Goal: Find specific page/section: Find specific page/section

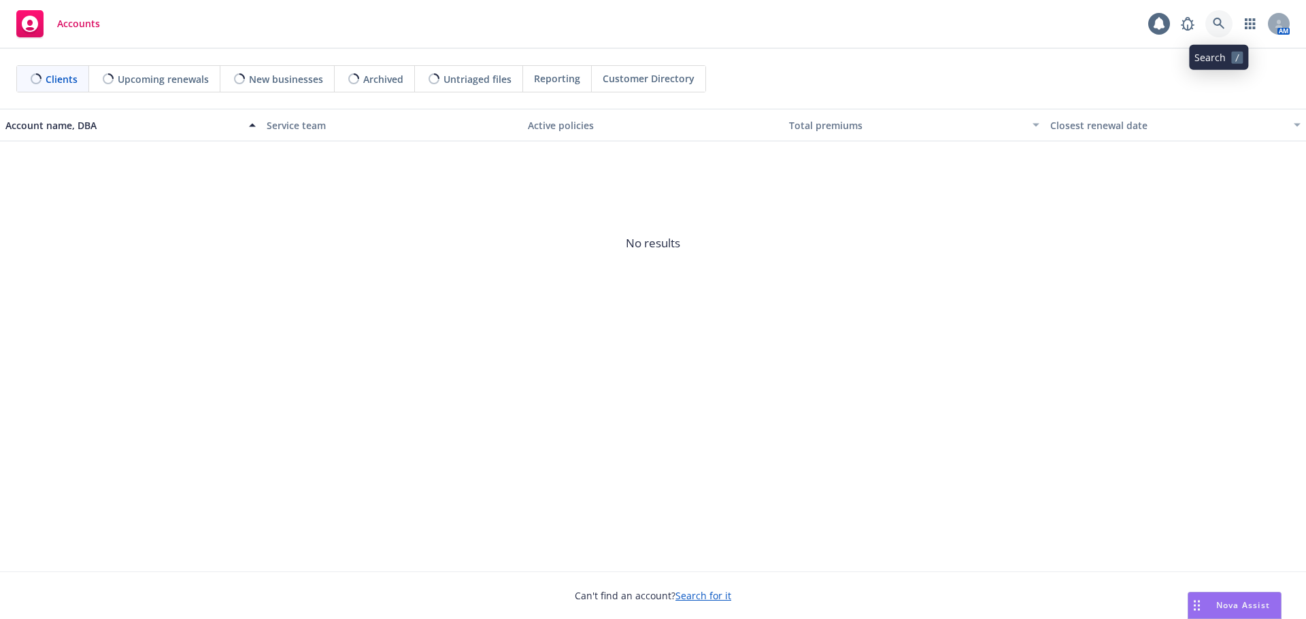
click at [1219, 23] on icon at bounding box center [1218, 24] width 12 height 12
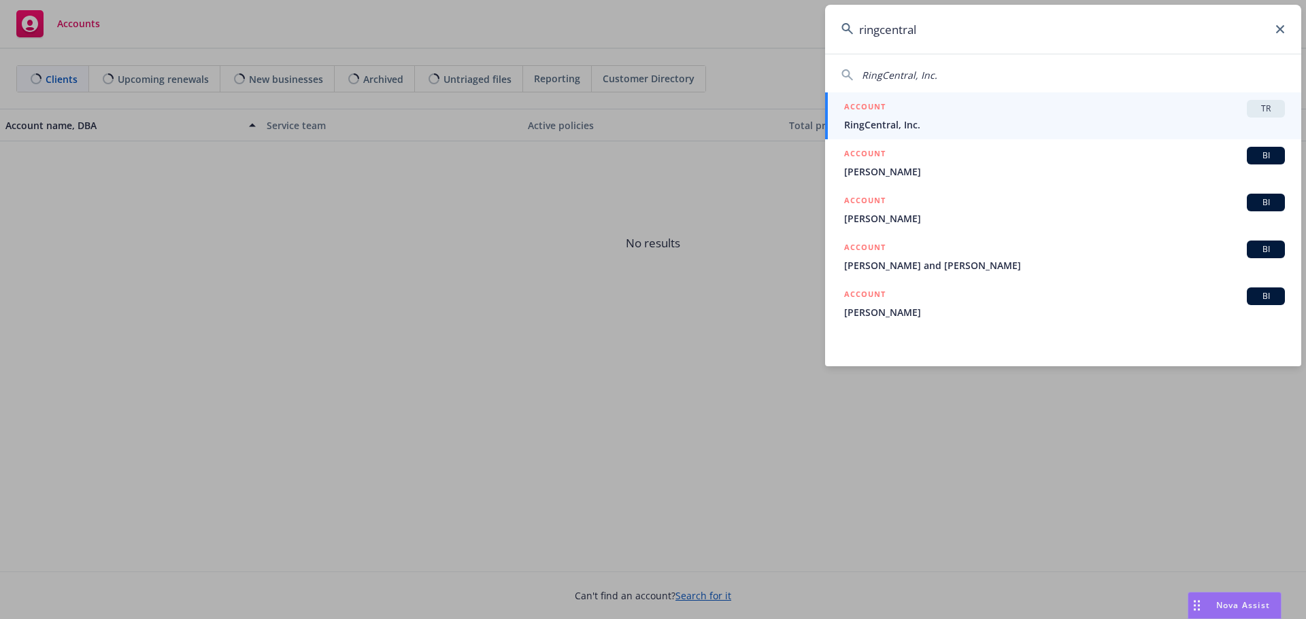
type input "ringcentral"
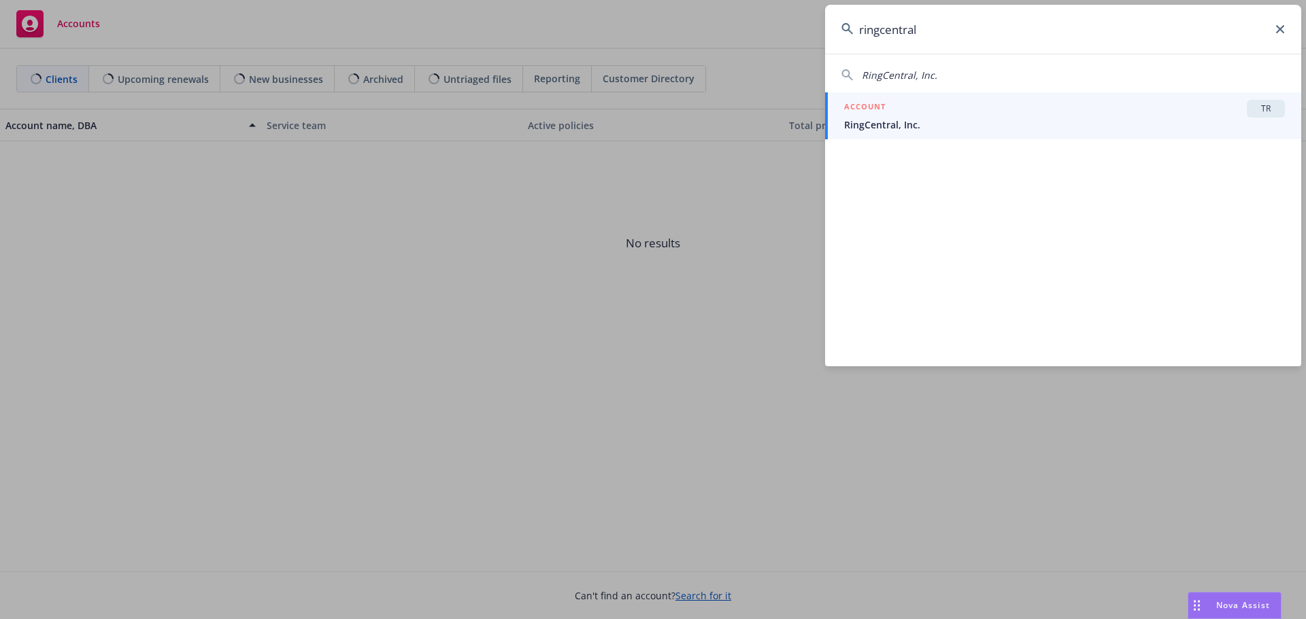
click at [947, 116] on div "ACCOUNT TR" at bounding box center [1064, 109] width 441 height 18
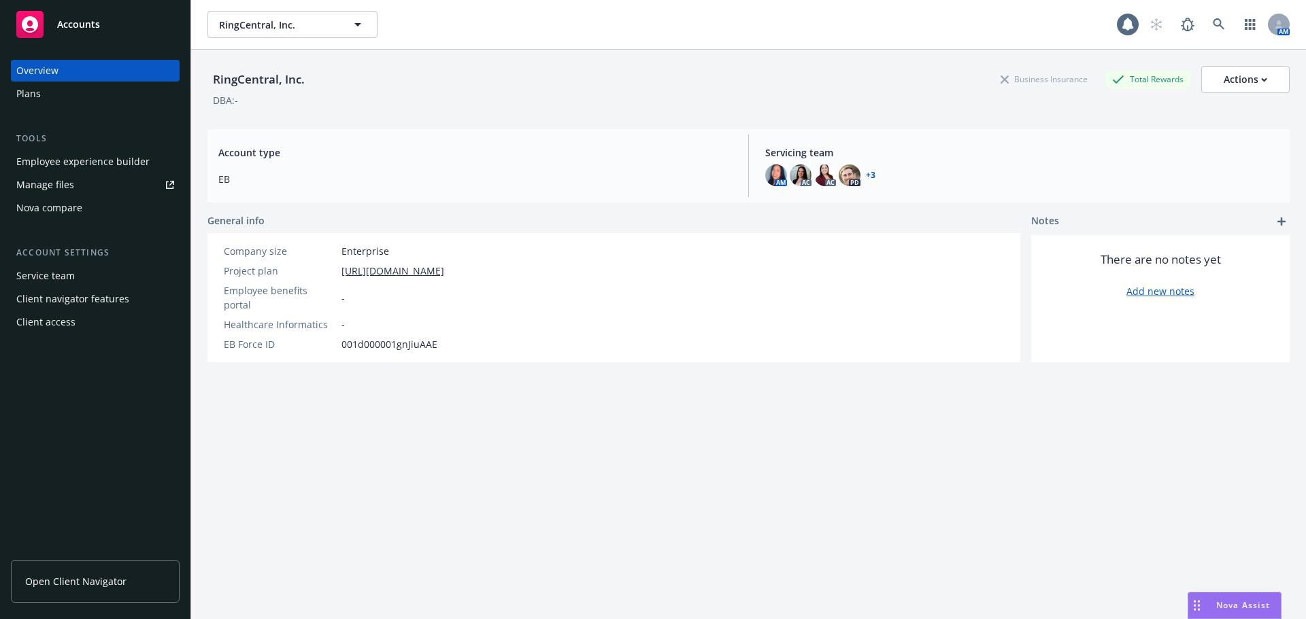
click at [136, 584] on link "Open Client Navigator" at bounding box center [95, 581] width 169 height 43
